Goal: Task Accomplishment & Management: Use online tool/utility

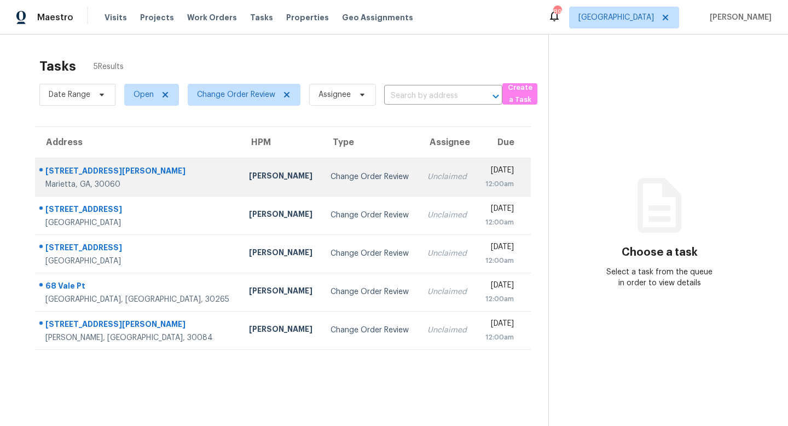
click at [240, 178] on td "Tim Godfrey" at bounding box center [281, 177] width 82 height 38
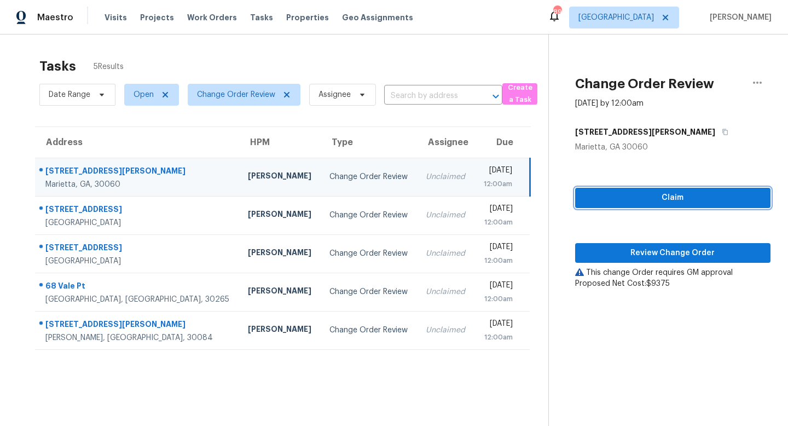
click at [695, 197] on span "Claim" at bounding box center [673, 198] width 178 height 14
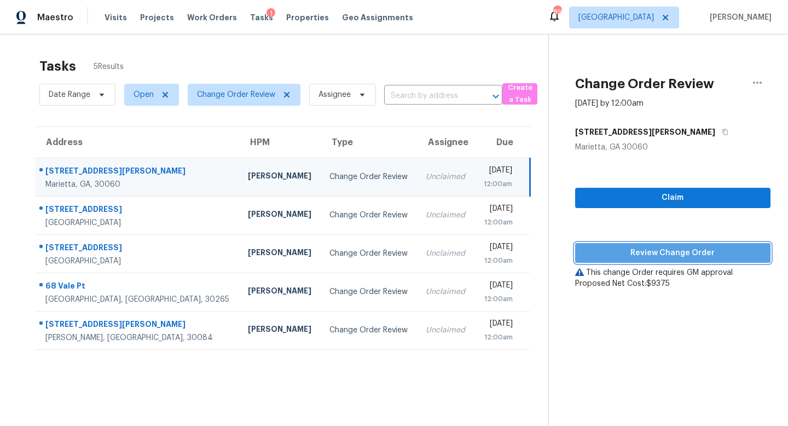
click at [690, 243] on button "Review Change Order" at bounding box center [672, 253] width 195 height 20
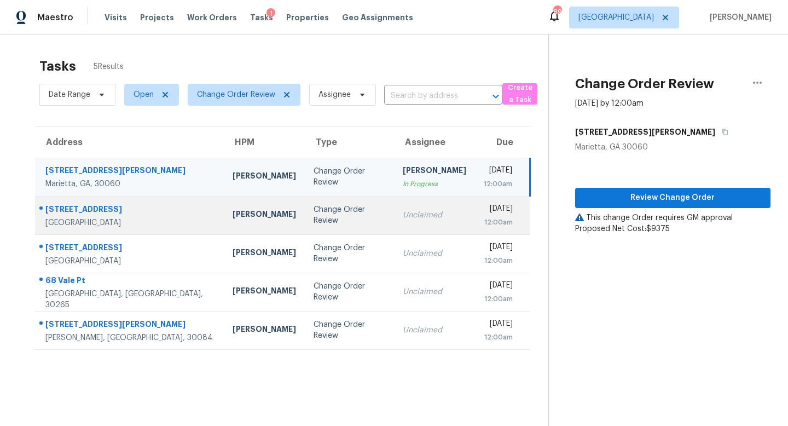
click at [313, 219] on div "Change Order Review" at bounding box center [349, 215] width 72 height 22
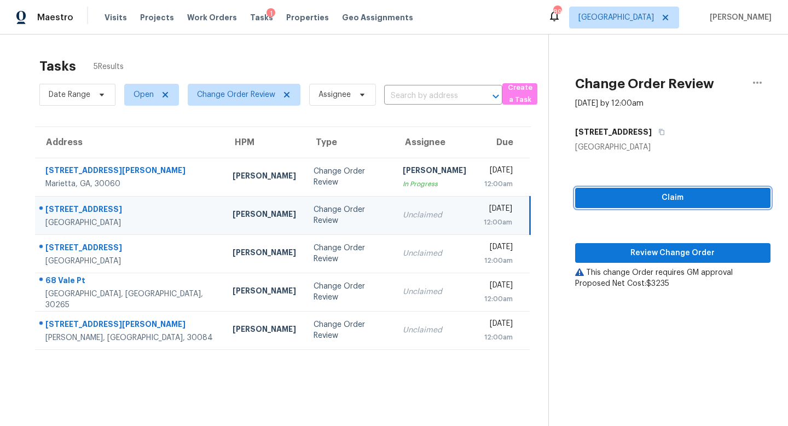
click at [658, 201] on span "Claim" at bounding box center [673, 198] width 178 height 14
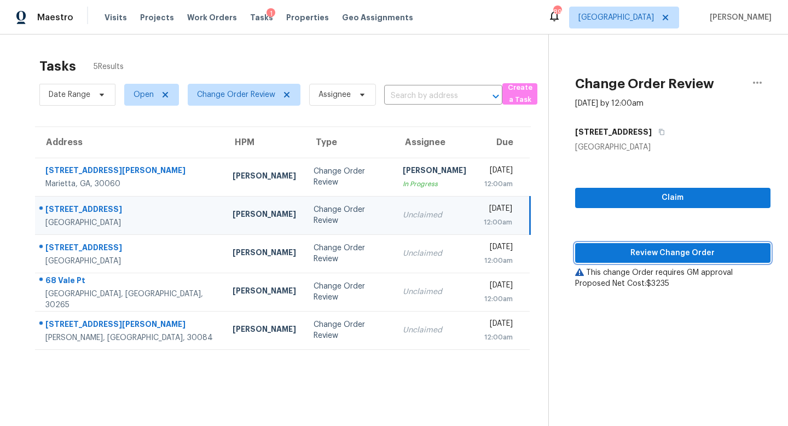
click at [659, 251] on span "Review Change Order" at bounding box center [673, 253] width 178 height 14
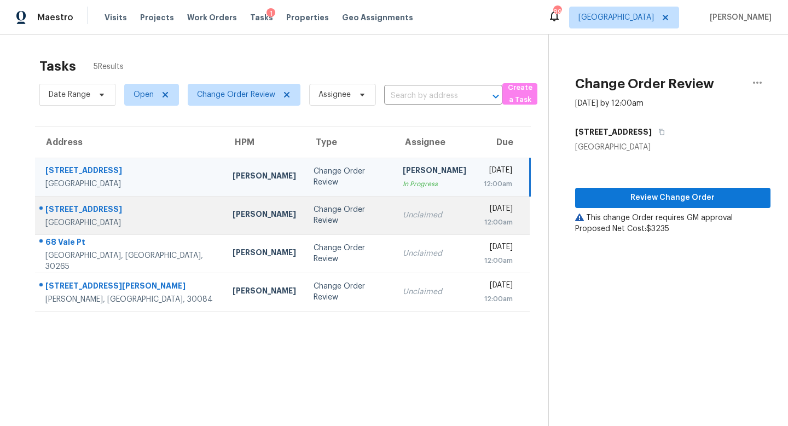
click at [333, 209] on td "Change Order Review" at bounding box center [349, 215] width 89 height 38
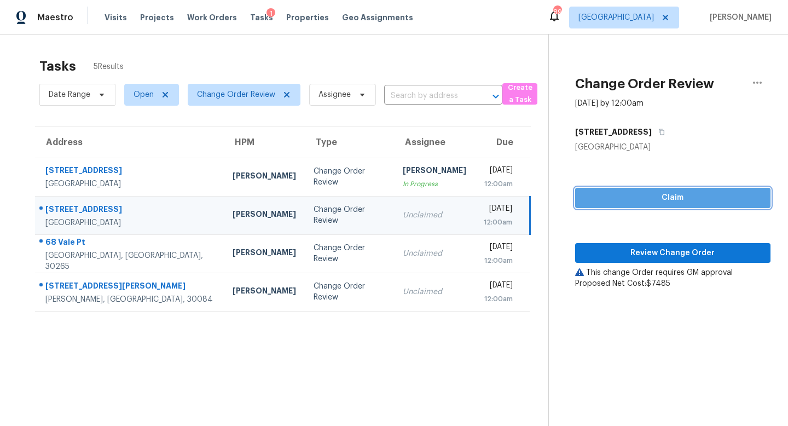
click at [670, 196] on span "Claim" at bounding box center [673, 198] width 178 height 14
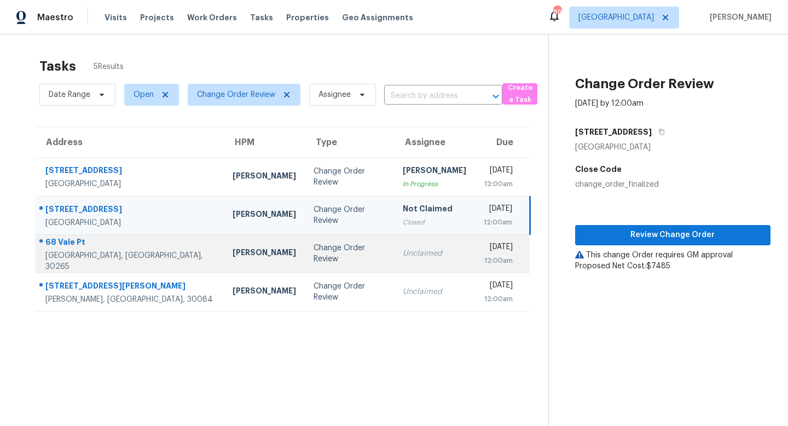
click at [403, 258] on div "Unclaimed" at bounding box center [434, 253] width 63 height 11
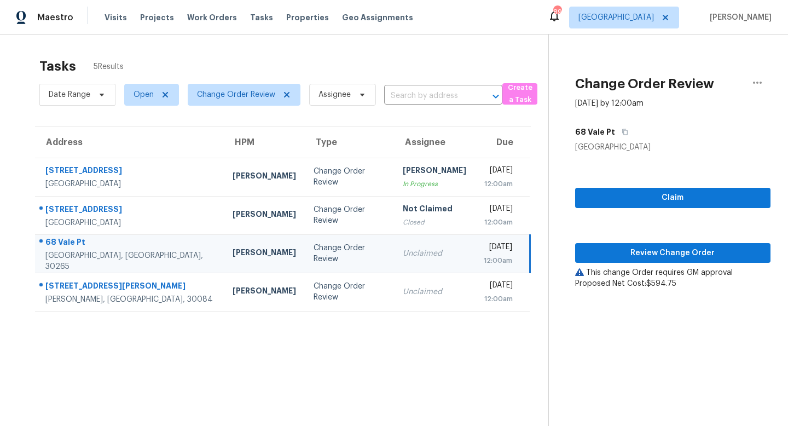
click at [658, 185] on div "Claim Review Change Order This change Order requires GM approval Proposed Net C…" at bounding box center [672, 221] width 195 height 136
click at [658, 194] on span "Claim" at bounding box center [673, 198] width 178 height 14
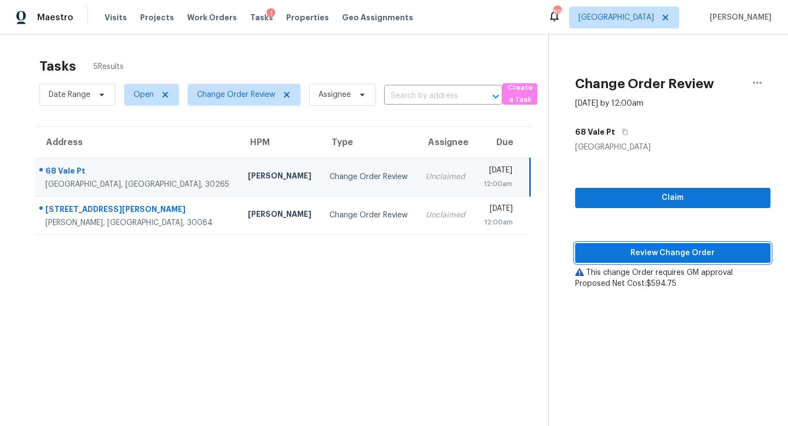
click at [659, 255] on span "Review Change Order" at bounding box center [673, 253] width 178 height 14
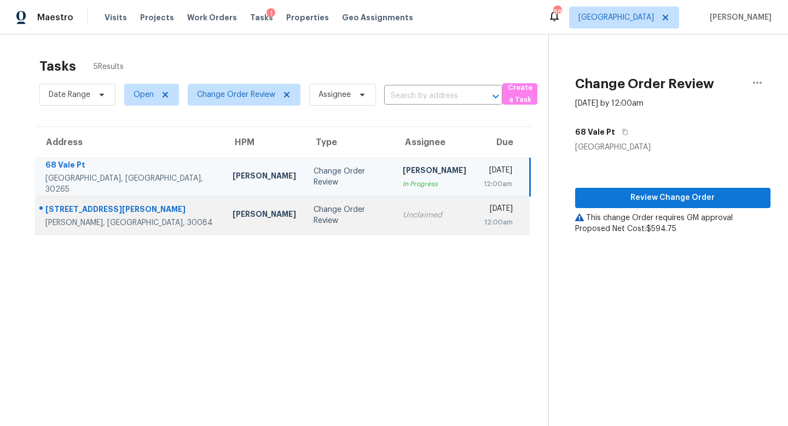
click at [314, 217] on div "Change Order Review" at bounding box center [349, 215] width 72 height 22
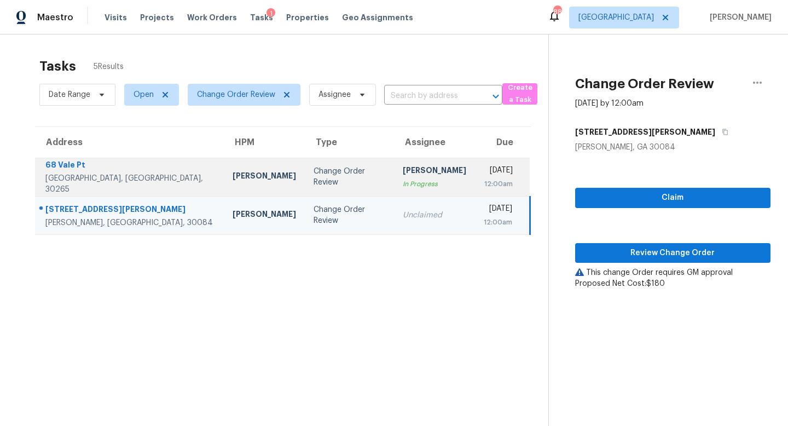
click at [318, 181] on div "Change Order Review" at bounding box center [349, 177] width 72 height 22
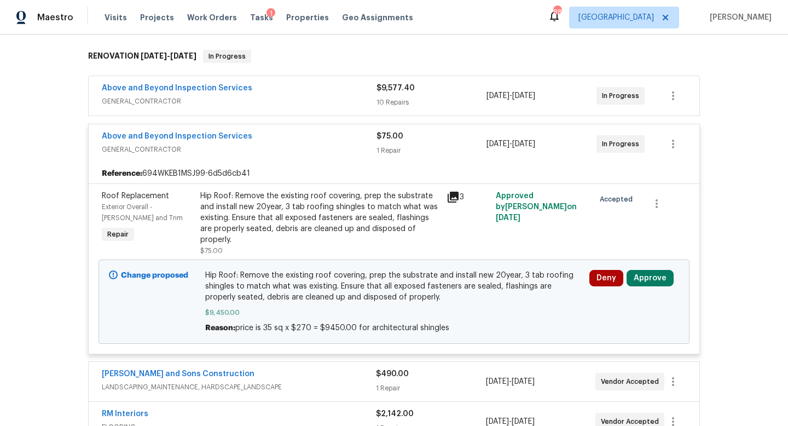
scroll to position [289, 0]
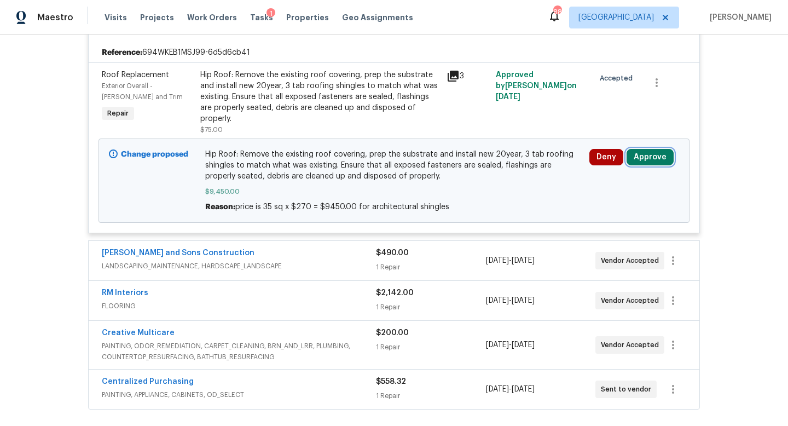
click at [641, 149] on button "Approve" at bounding box center [649, 157] width 47 height 16
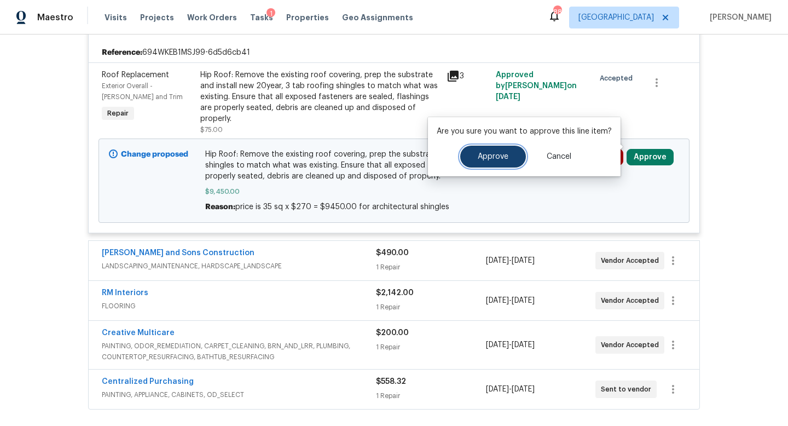
click at [488, 155] on span "Approve" at bounding box center [493, 157] width 31 height 8
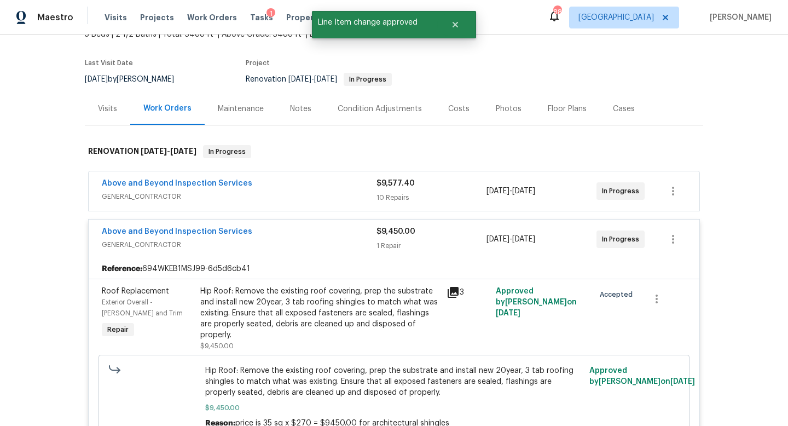
scroll to position [0, 0]
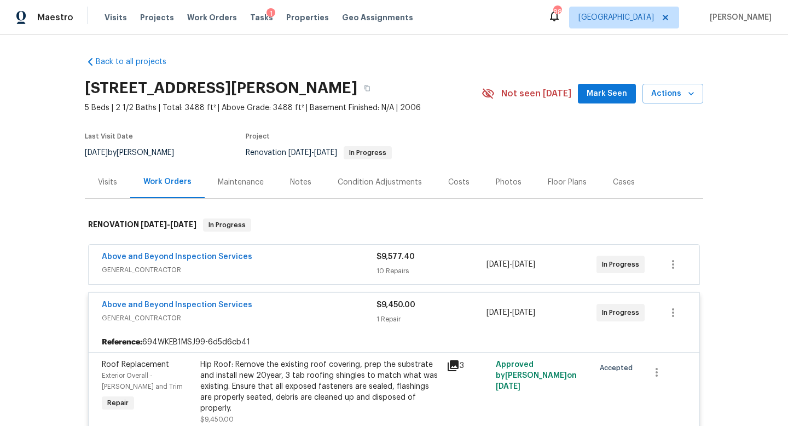
click at [251, 21] on div "Tasks 1" at bounding box center [261, 17] width 23 height 11
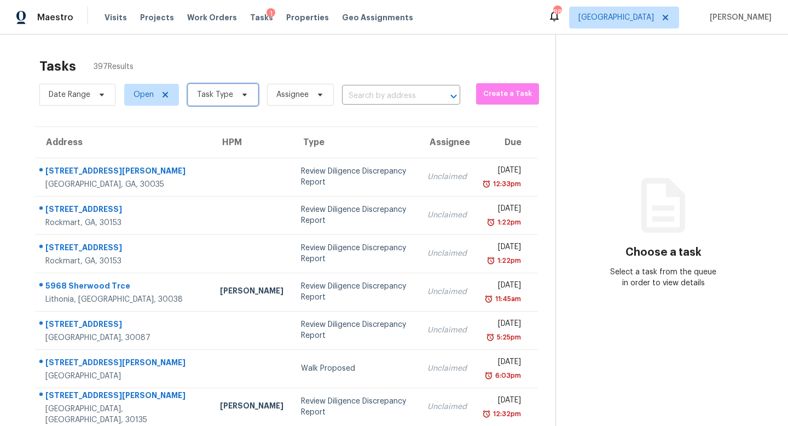
click at [240, 91] on icon at bounding box center [244, 94] width 9 height 9
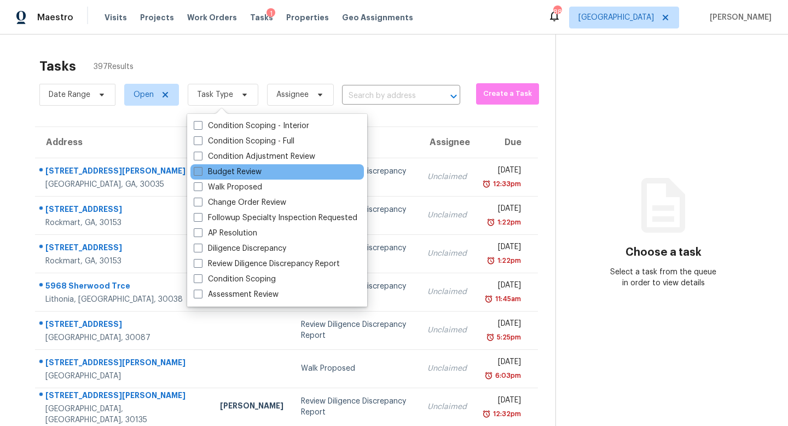
click at [240, 173] on label "Budget Review" at bounding box center [228, 171] width 68 height 11
click at [201, 173] on input "Budget Review" at bounding box center [197, 169] width 7 height 7
checkbox input "true"
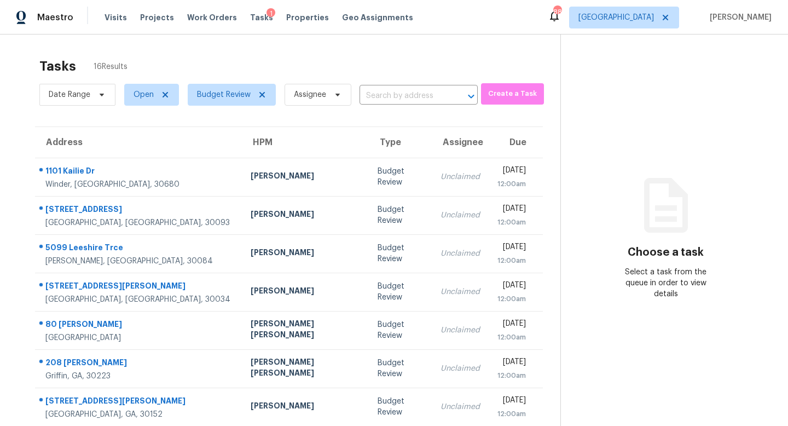
click at [419, 78] on div "Tasks 16 Results" at bounding box center [299, 66] width 521 height 28
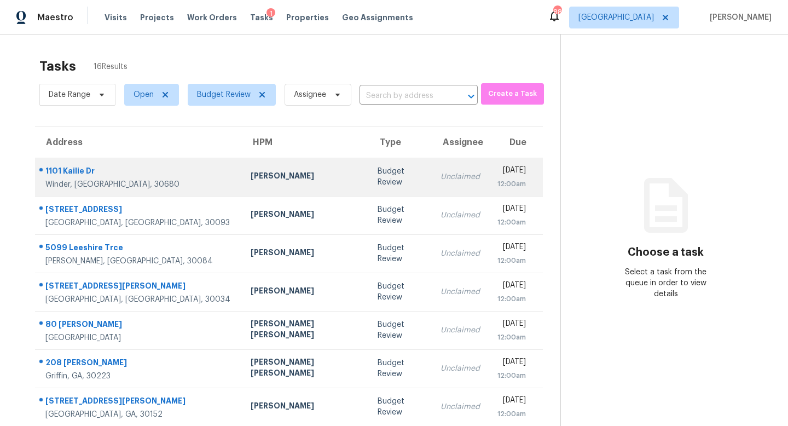
click at [369, 184] on td "Budget Review" at bounding box center [400, 177] width 63 height 38
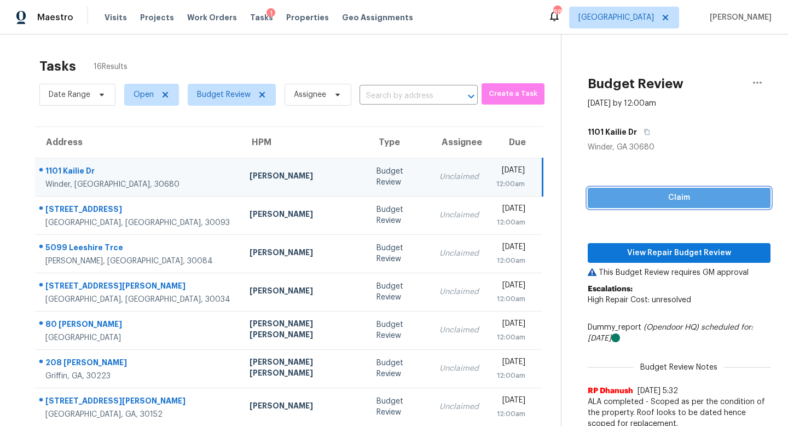
click at [671, 202] on span "Claim" at bounding box center [678, 198] width 165 height 14
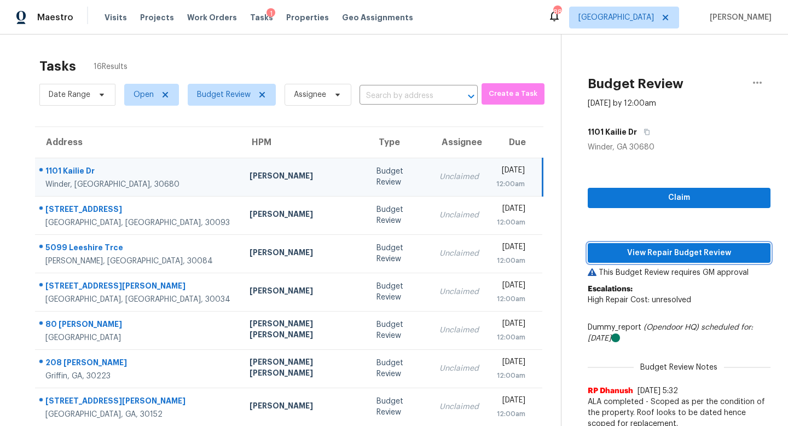
click at [664, 254] on span "View Repair Budget Review" at bounding box center [678, 253] width 165 height 14
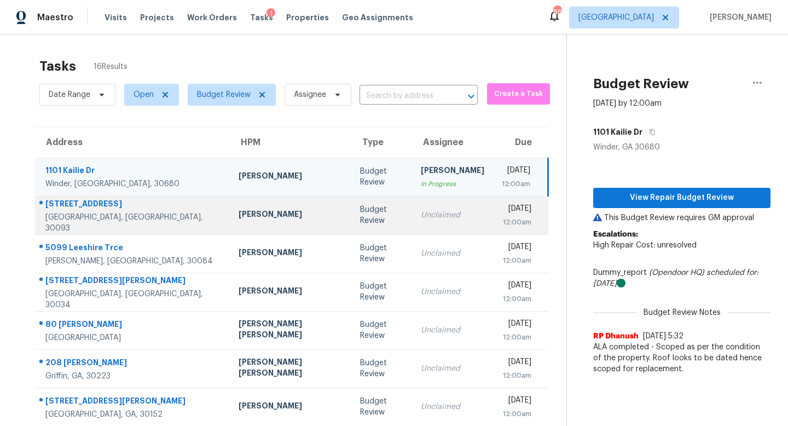
click at [412, 226] on td "Unclaimed" at bounding box center [452, 215] width 81 height 38
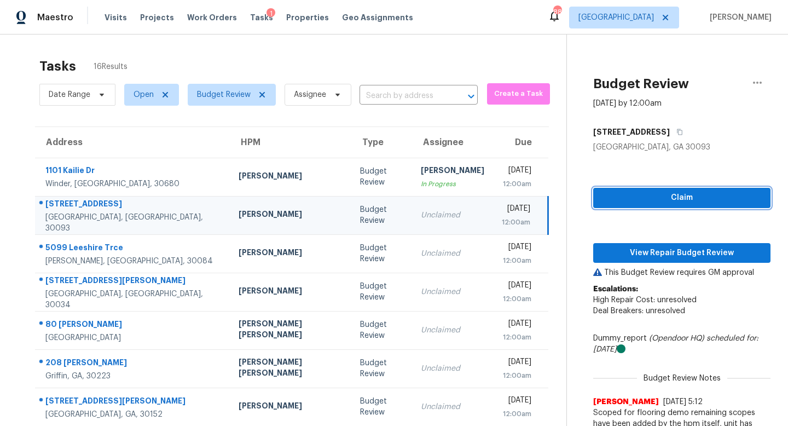
click at [602, 201] on span "Claim" at bounding box center [682, 198] width 160 height 14
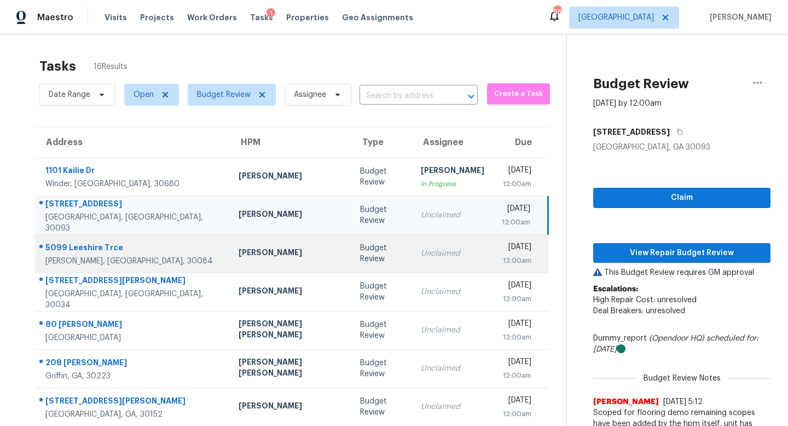
click at [412, 263] on td "Unclaimed" at bounding box center [452, 253] width 81 height 38
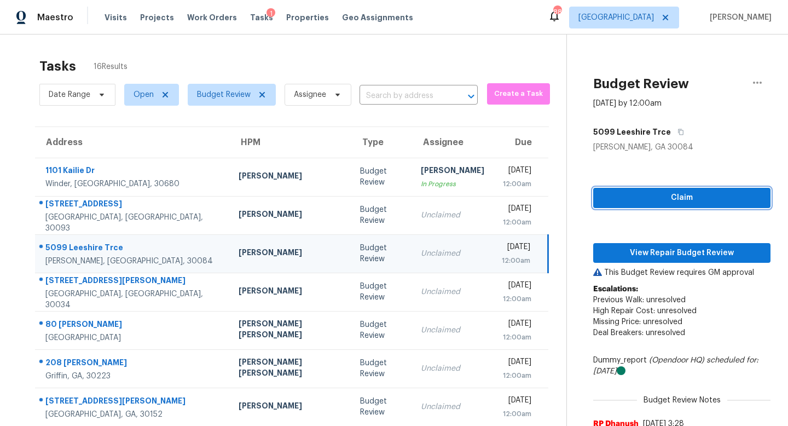
click at [593, 190] on button "Claim" at bounding box center [681, 198] width 177 height 20
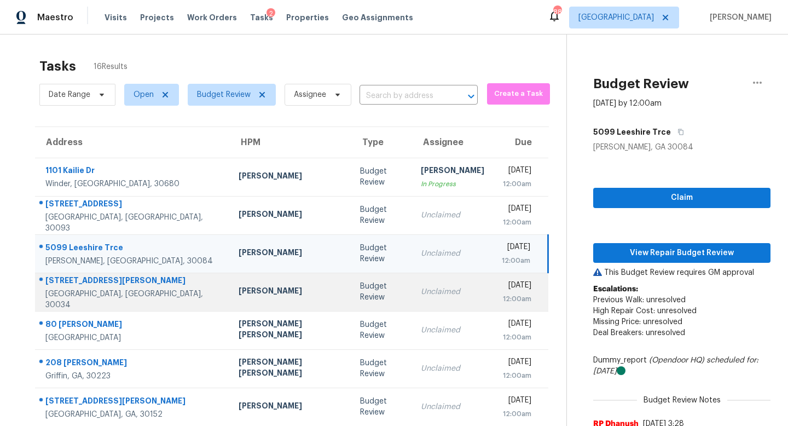
click at [412, 299] on td "Unclaimed" at bounding box center [452, 291] width 81 height 38
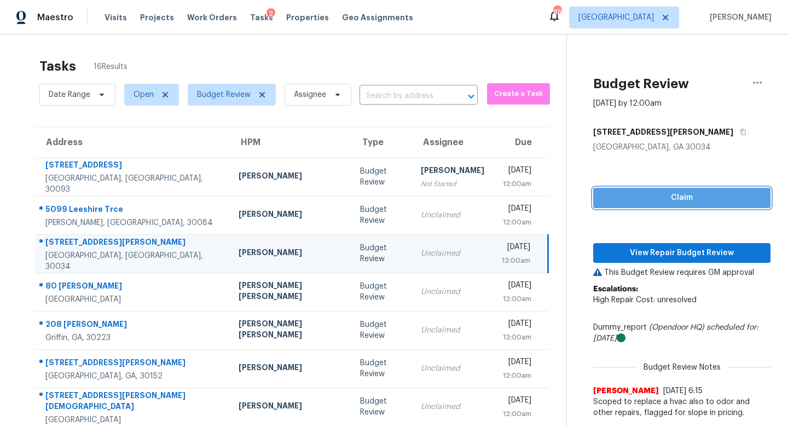
click at [626, 193] on span "Claim" at bounding box center [682, 198] width 160 height 14
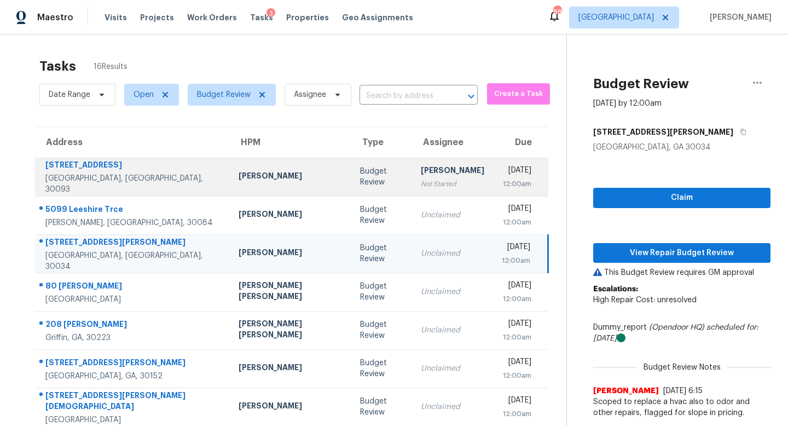
click at [351, 190] on td "Budget Review" at bounding box center [381, 177] width 61 height 38
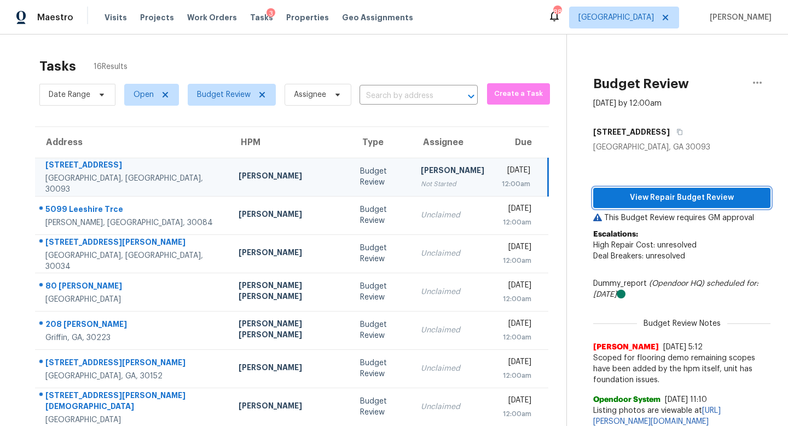
click at [611, 193] on span "View Repair Budget Review" at bounding box center [682, 198] width 160 height 14
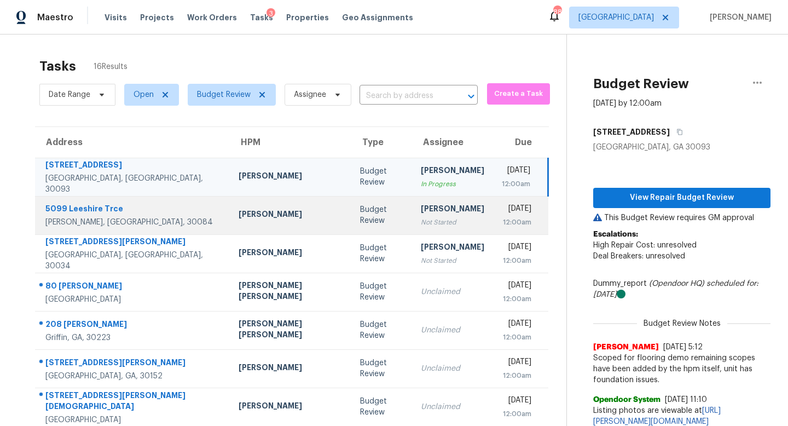
click at [259, 223] on td "[PERSON_NAME]" at bounding box center [290, 215] width 121 height 38
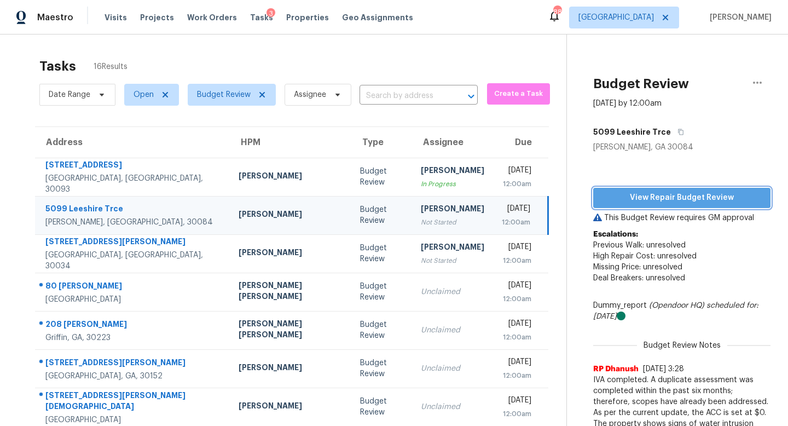
click at [609, 202] on span "View Repair Budget Review" at bounding box center [682, 198] width 160 height 14
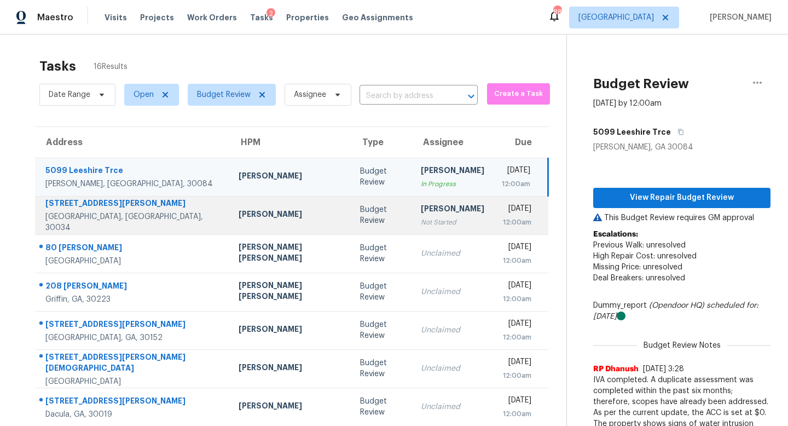
click at [360, 216] on div "Budget Review" at bounding box center [381, 215] width 43 height 22
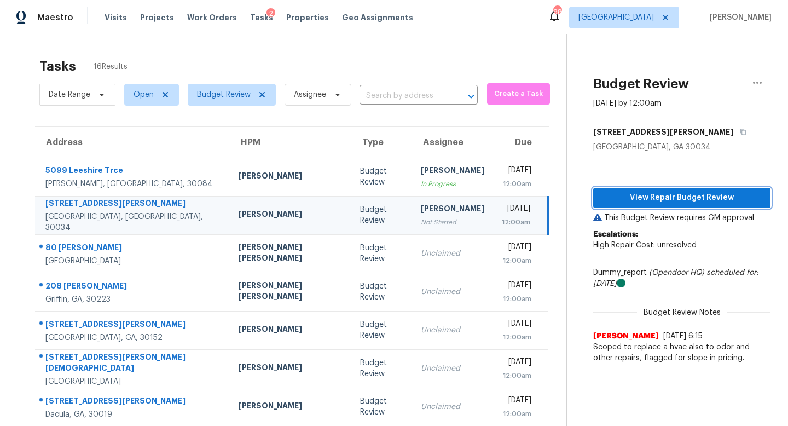
click at [642, 191] on span "View Repair Budget Review" at bounding box center [682, 198] width 160 height 14
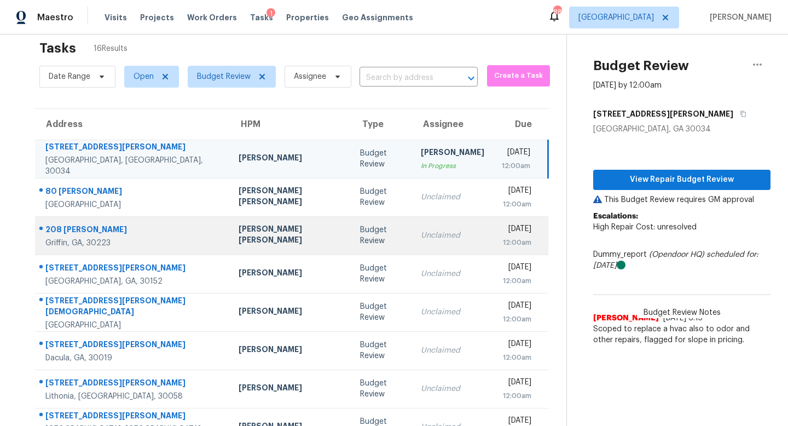
scroll to position [8, 0]
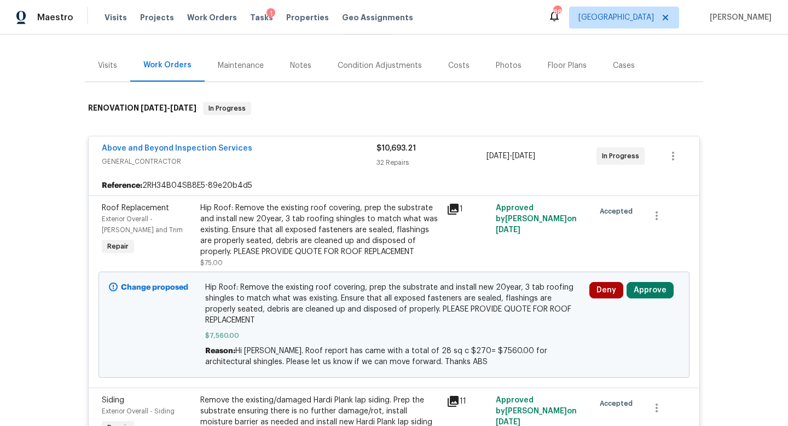
scroll to position [147, 0]
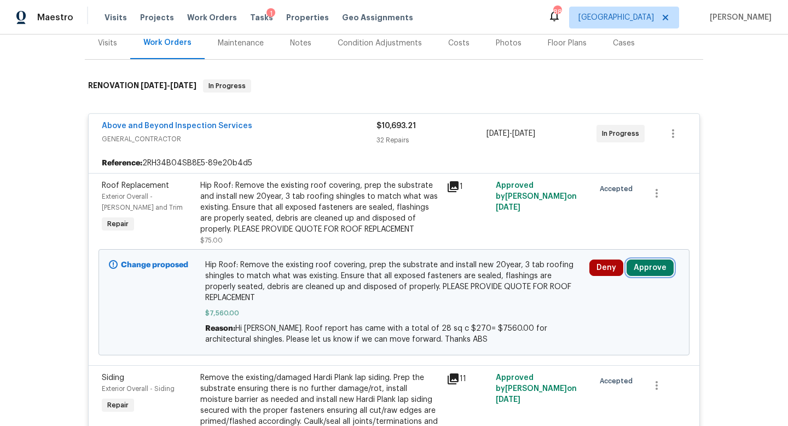
click at [653, 259] on button "Approve" at bounding box center [649, 267] width 47 height 16
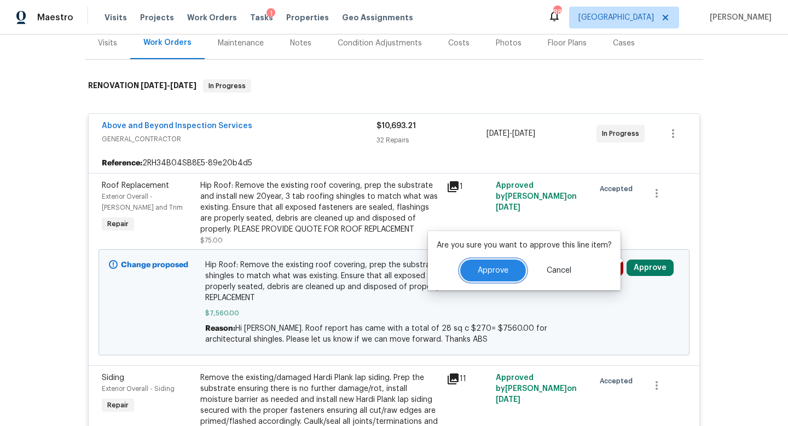
click at [487, 273] on span "Approve" at bounding box center [493, 270] width 31 height 8
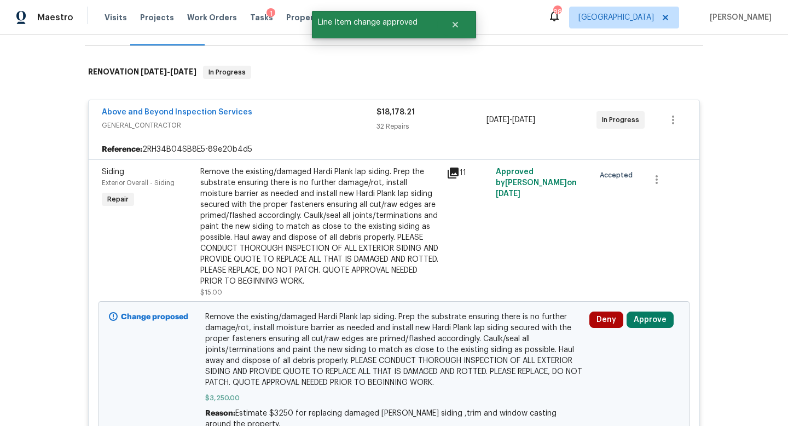
scroll to position [227, 0]
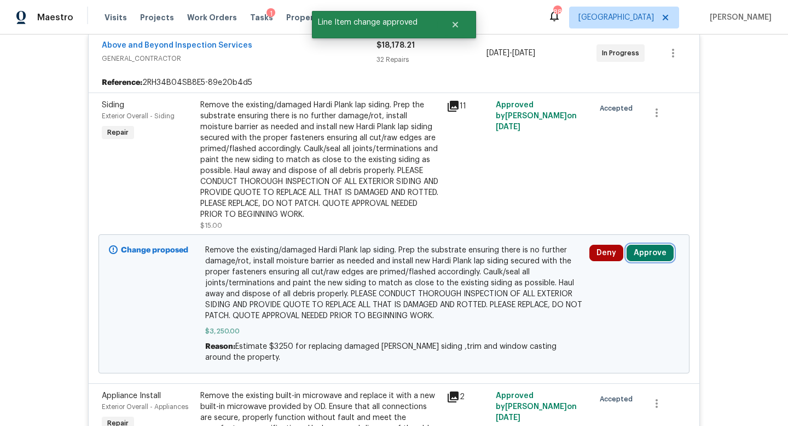
click at [658, 245] on button "Approve" at bounding box center [649, 253] width 47 height 16
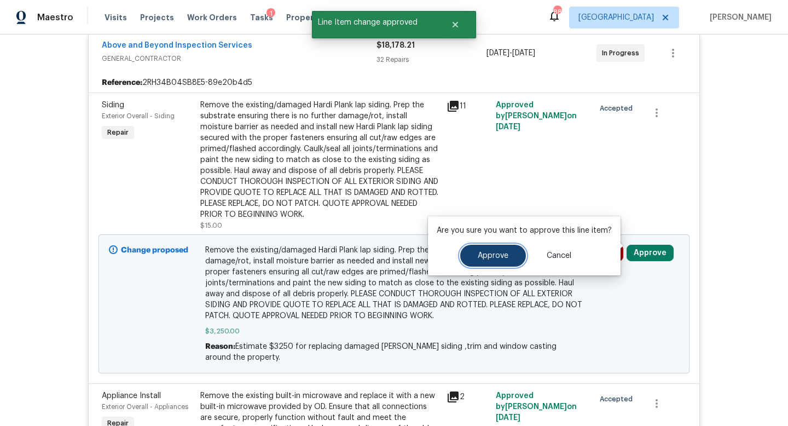
click at [501, 260] on button "Approve" at bounding box center [493, 256] width 66 height 22
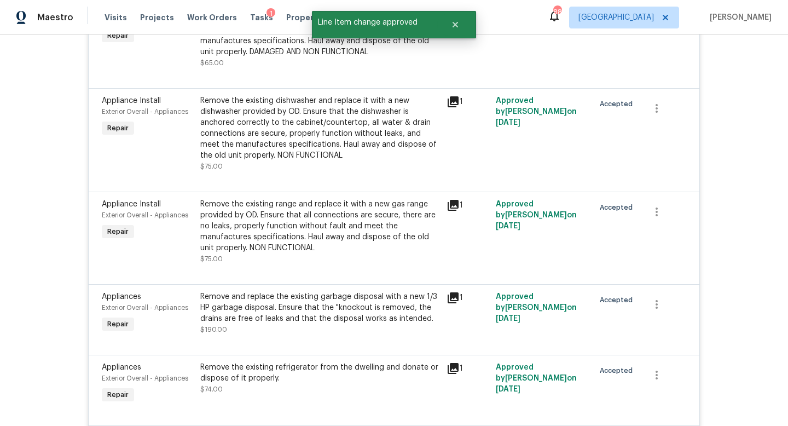
scroll to position [0, 0]
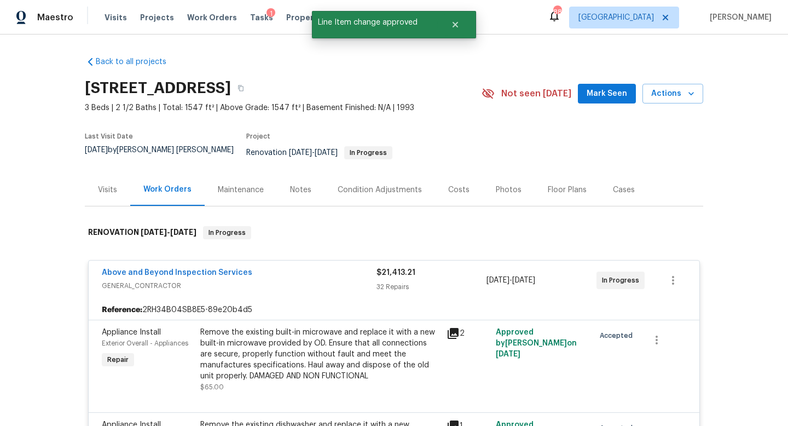
click at [449, 188] on div "Costs" at bounding box center [459, 189] width 48 height 32
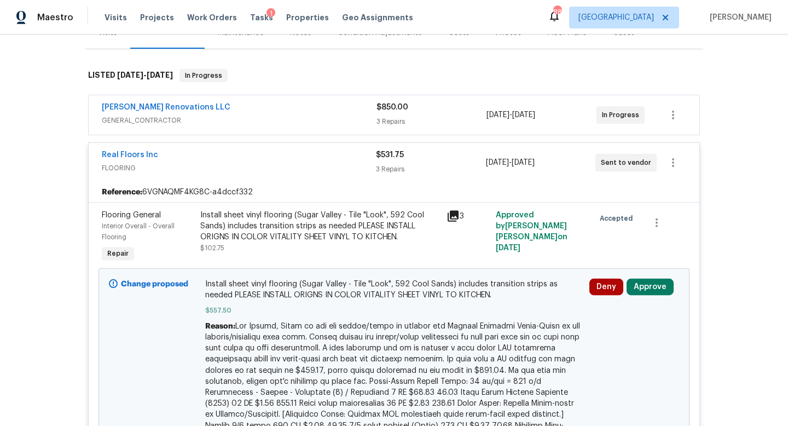
scroll to position [199, 0]
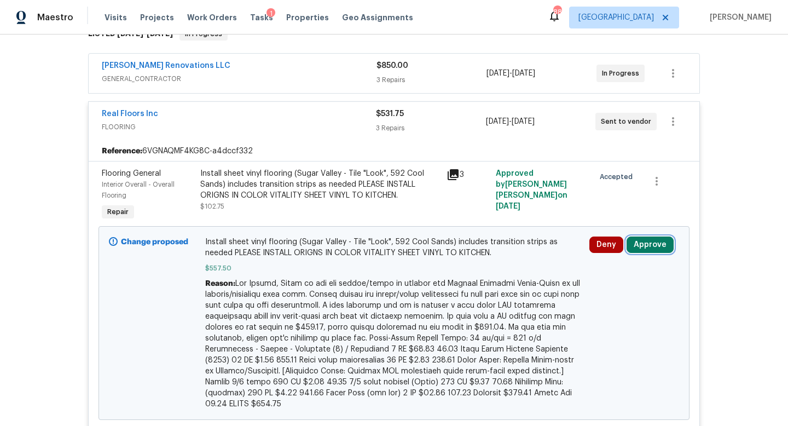
click at [644, 237] on button "Approve" at bounding box center [649, 244] width 47 height 16
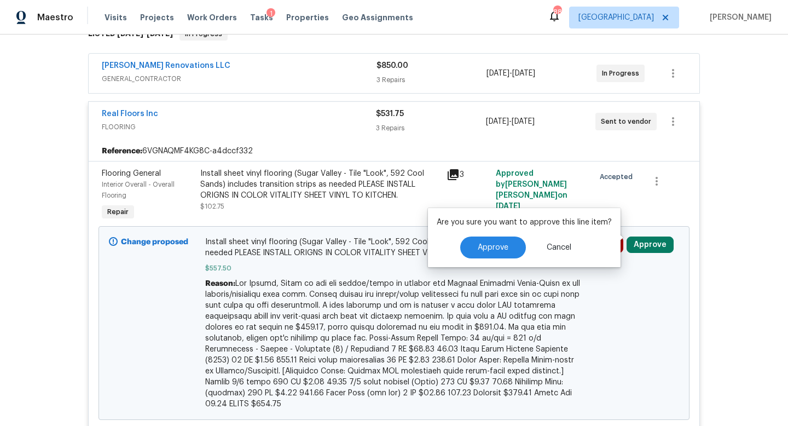
click at [449, 249] on div "Approve Cancel" at bounding box center [524, 247] width 175 height 22
click at [480, 248] on span "Approve" at bounding box center [493, 247] width 31 height 8
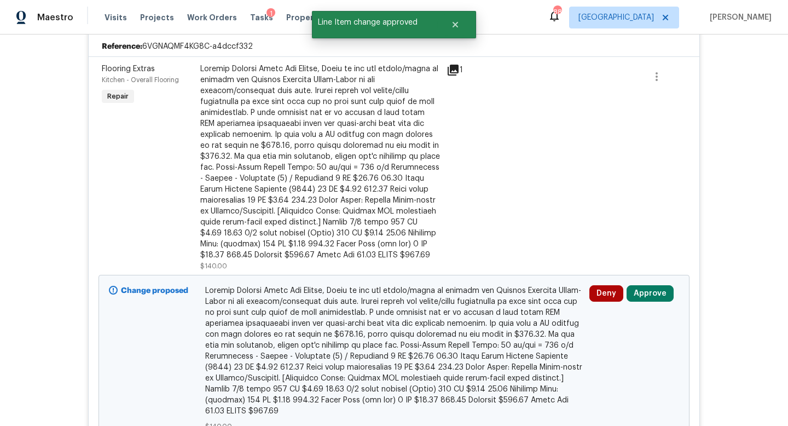
scroll to position [306, 0]
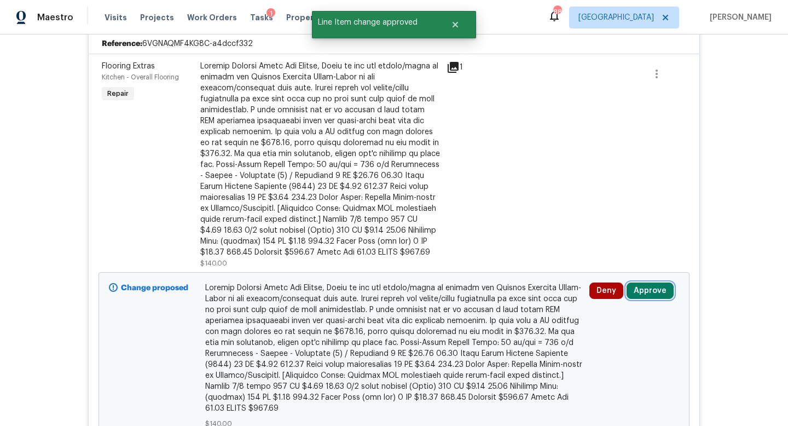
click at [643, 282] on button "Approve" at bounding box center [649, 290] width 47 height 16
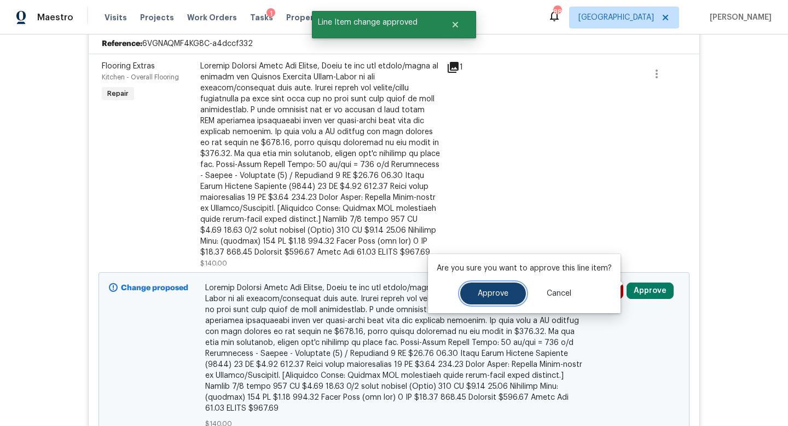
click at [477, 304] on button "Approve" at bounding box center [493, 293] width 66 height 22
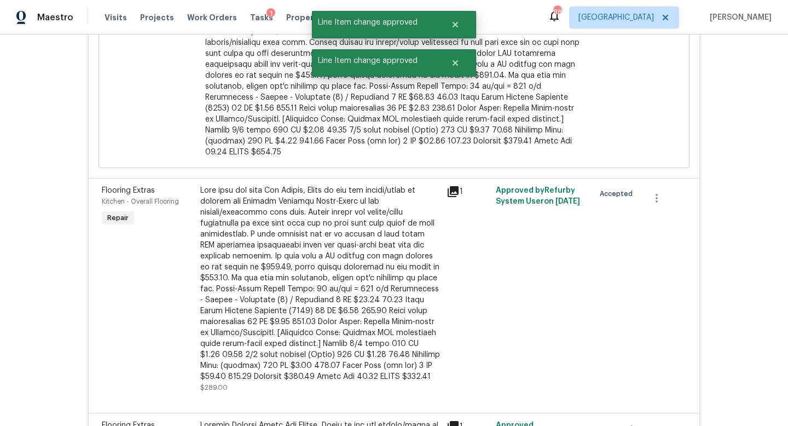
scroll to position [0, 0]
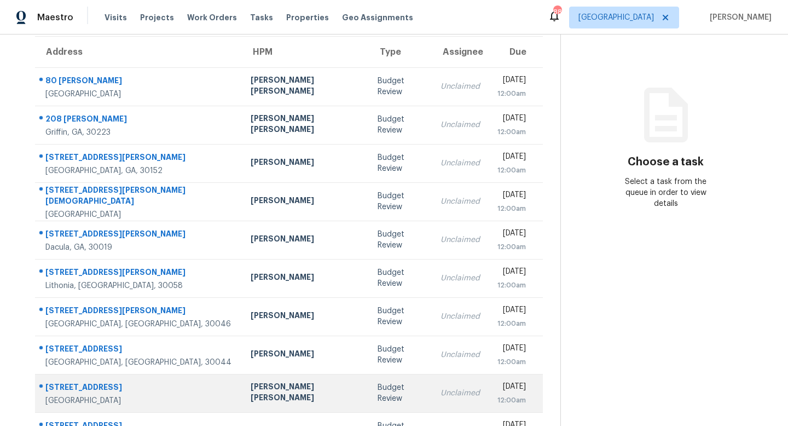
scroll to position [81, 0]
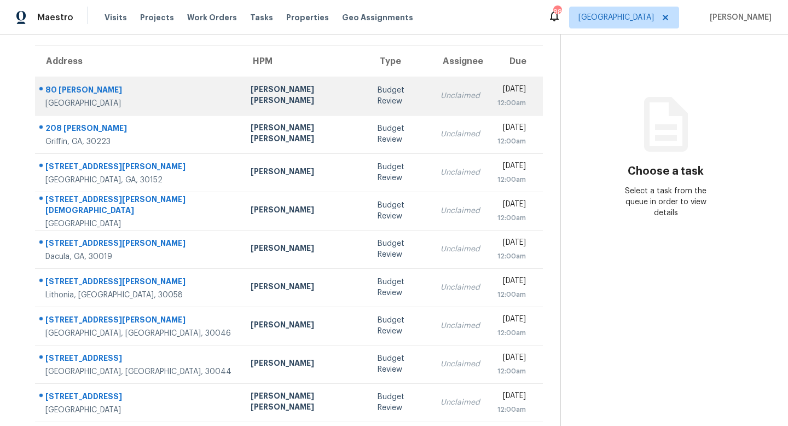
click at [432, 108] on td "Unclaimed" at bounding box center [460, 96] width 57 height 38
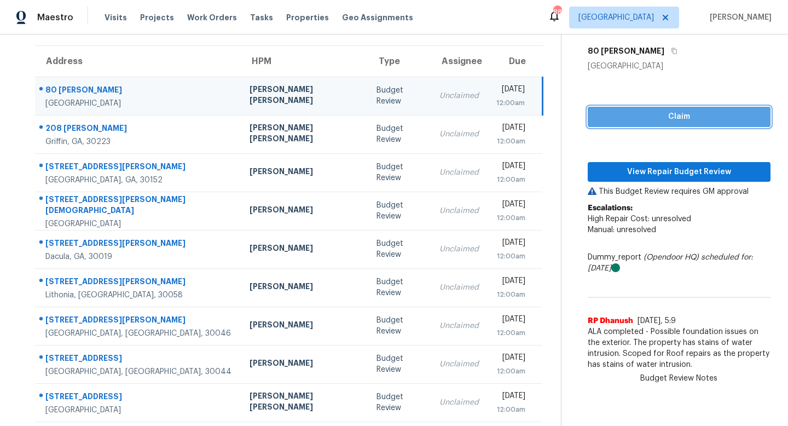
click at [627, 117] on span "Claim" at bounding box center [678, 117] width 165 height 14
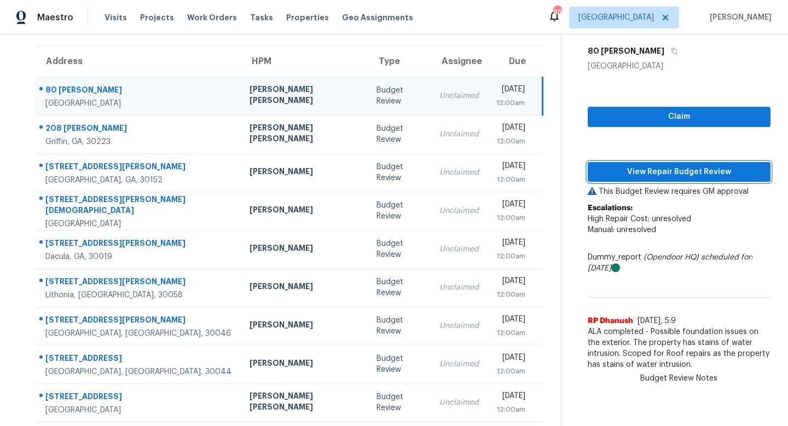
click at [637, 169] on span "View Repair Budget Review" at bounding box center [678, 172] width 165 height 14
